Goal: Navigation & Orientation: Find specific page/section

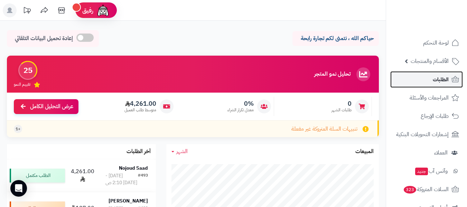
click at [436, 77] on span "الطلبات" at bounding box center [441, 80] width 16 height 10
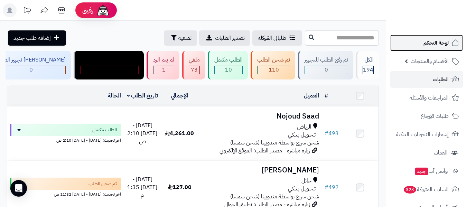
click at [432, 46] on span "لوحة التحكم" at bounding box center [435, 43] width 25 height 10
